Goal: Information Seeking & Learning: Find specific fact

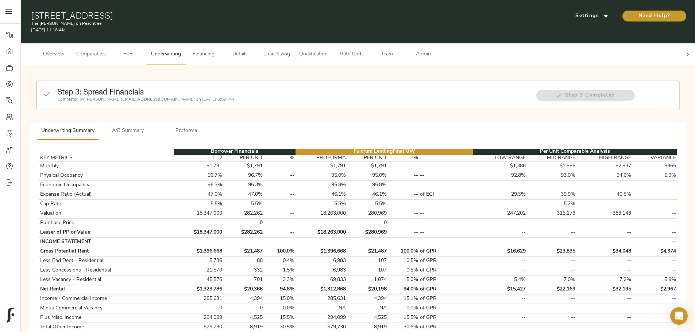
click at [157, 108] on button "A/B Summary" at bounding box center [128, 132] width 58 height 18
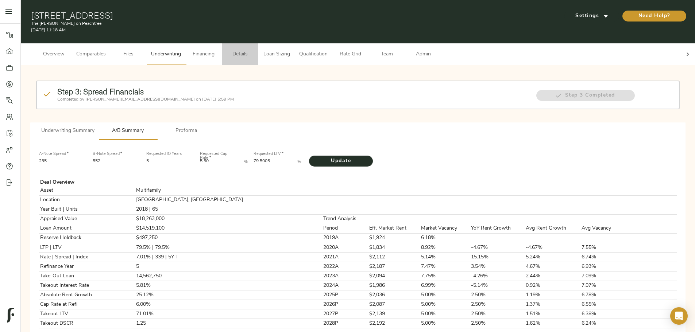
click at [254, 50] on span "Details" at bounding box center [240, 54] width 28 height 9
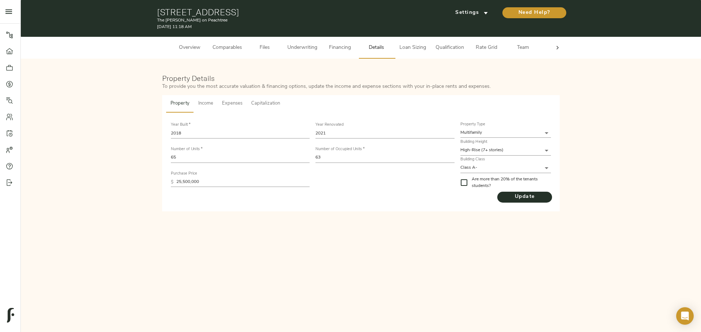
click at [265, 105] on span "Capitalization" at bounding box center [265, 104] width 29 height 8
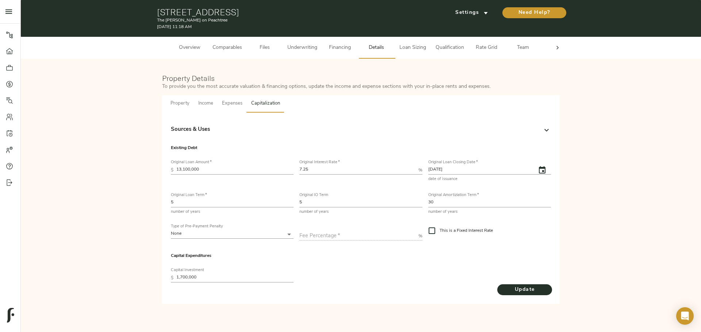
click at [243, 108] on div "Sources & Uses" at bounding box center [361, 131] width 380 height 18
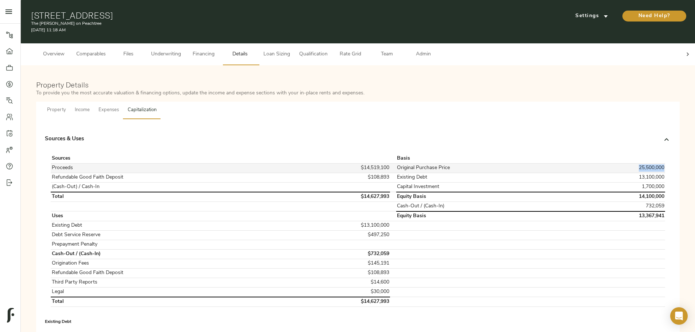
drag, startPoint x: 514, startPoint y: 162, endPoint x: 539, endPoint y: 161, distance: 25.2
click at [278, 108] on td "25,500,000" at bounding box center [620, 167] width 90 height 9
copy td "25,500,000"
